Goal: Consume media (video, audio): Consume media (video, audio)

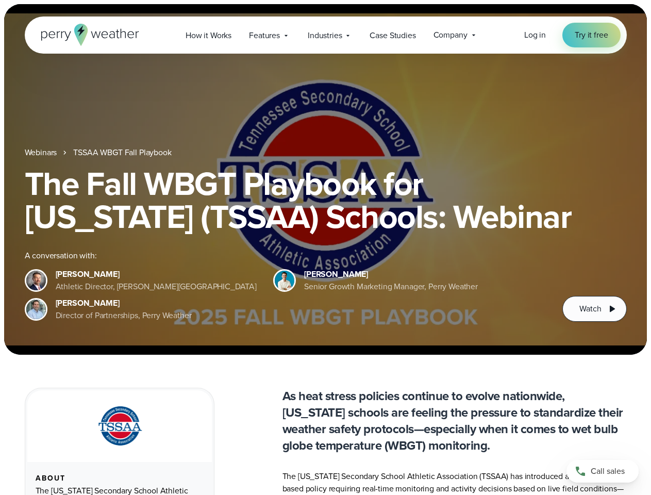
click at [325, 248] on div "The Fall WBGT Playbook for [US_STATE] (TSSAA) Schools: Webinar A conversation w…" at bounding box center [326, 244] width 602 height 155
click at [325, 35] on span "Industries" at bounding box center [325, 35] width 34 height 12
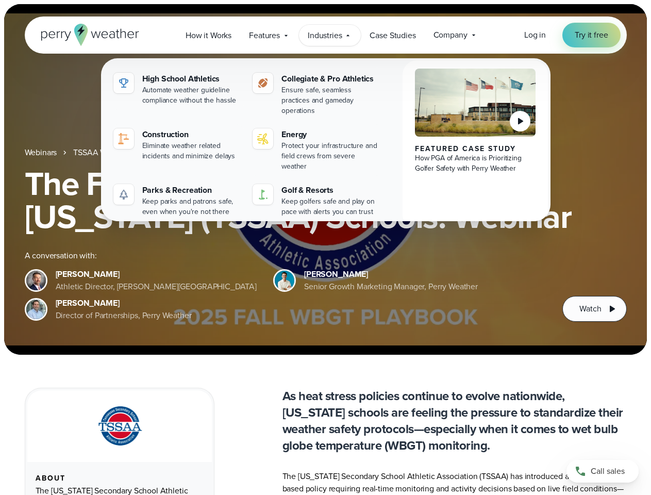
click at [325, 179] on h1 "The Fall WBGT Playbook for [US_STATE] (TSSAA) Schools: Webinar" at bounding box center [326, 200] width 602 height 66
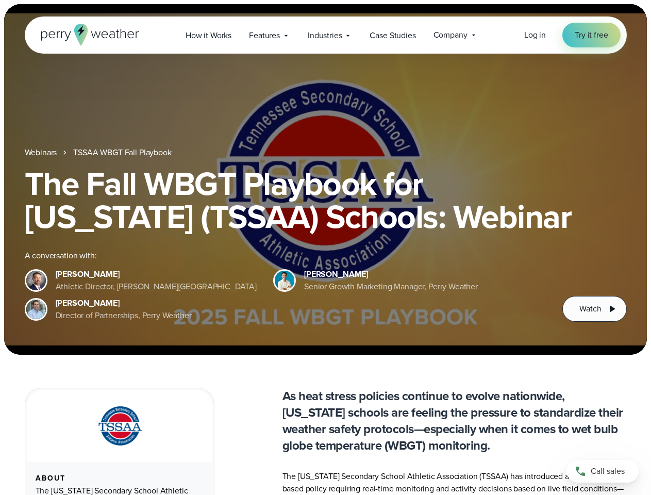
click at [123, 153] on link "TSSAA WBGT Fall Playbook" at bounding box center [122, 152] width 98 height 12
click at [595, 309] on span "Watch" at bounding box center [591, 309] width 22 height 12
